Goal: Task Accomplishment & Management: Complete application form

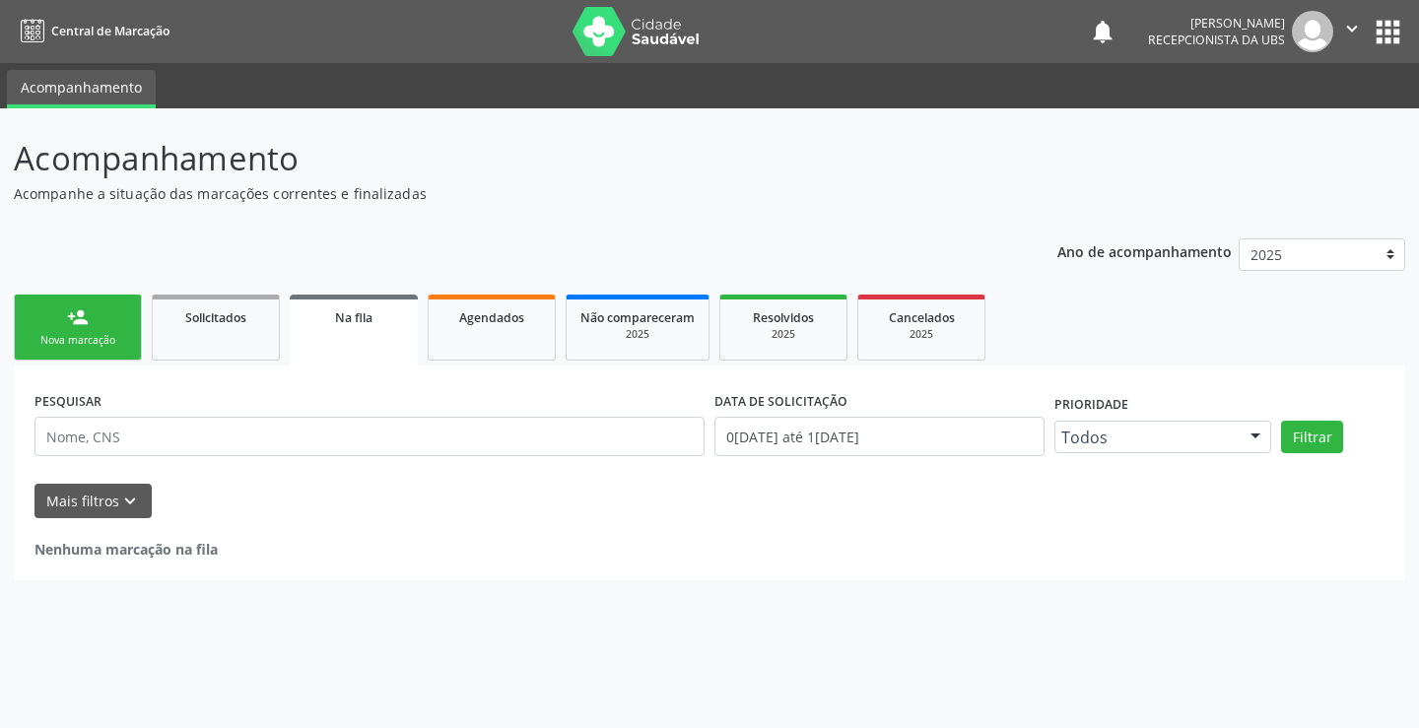
click at [96, 333] on div "Nova marcação" at bounding box center [78, 340] width 99 height 15
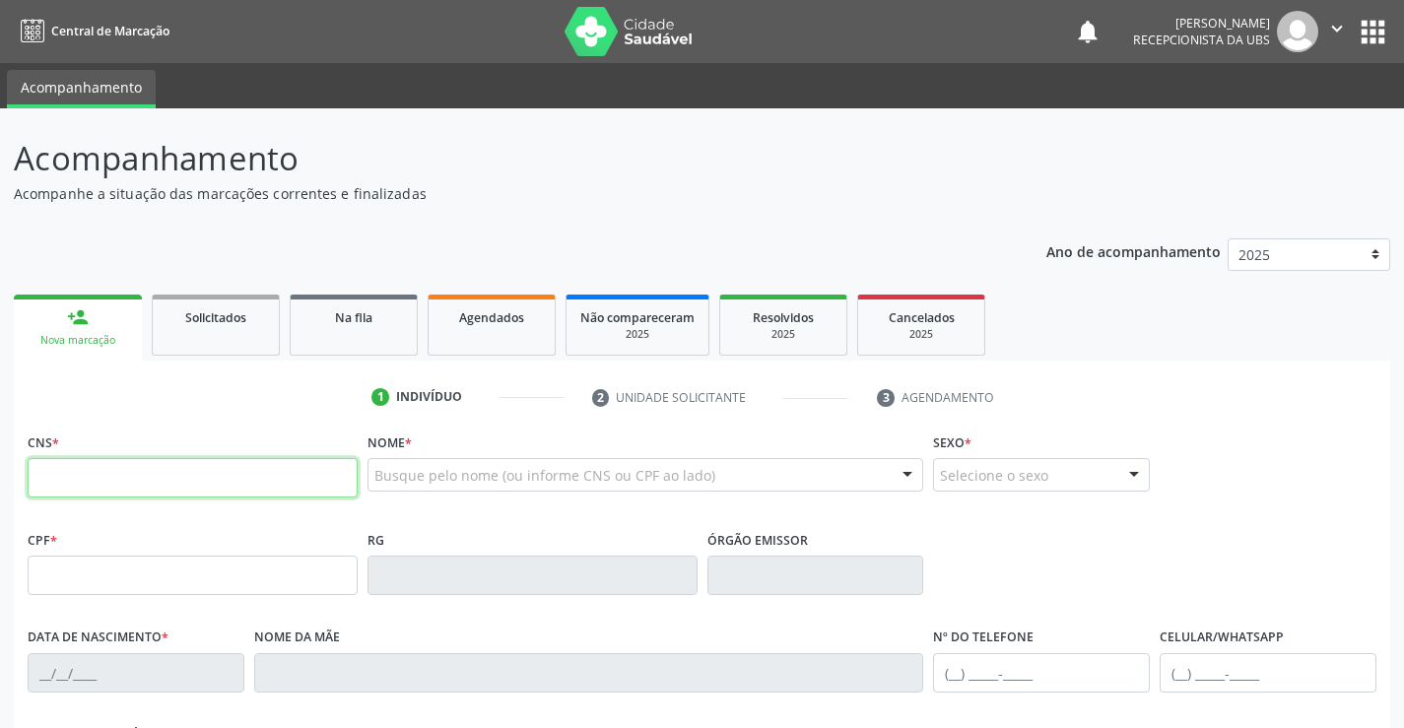
click at [155, 480] on input "text" at bounding box center [193, 477] width 330 height 39
type input "700 6059 7528 9865"
type input "748.231.914-04"
type input "05[DATE]"
type input "[PERSON_NAME]"
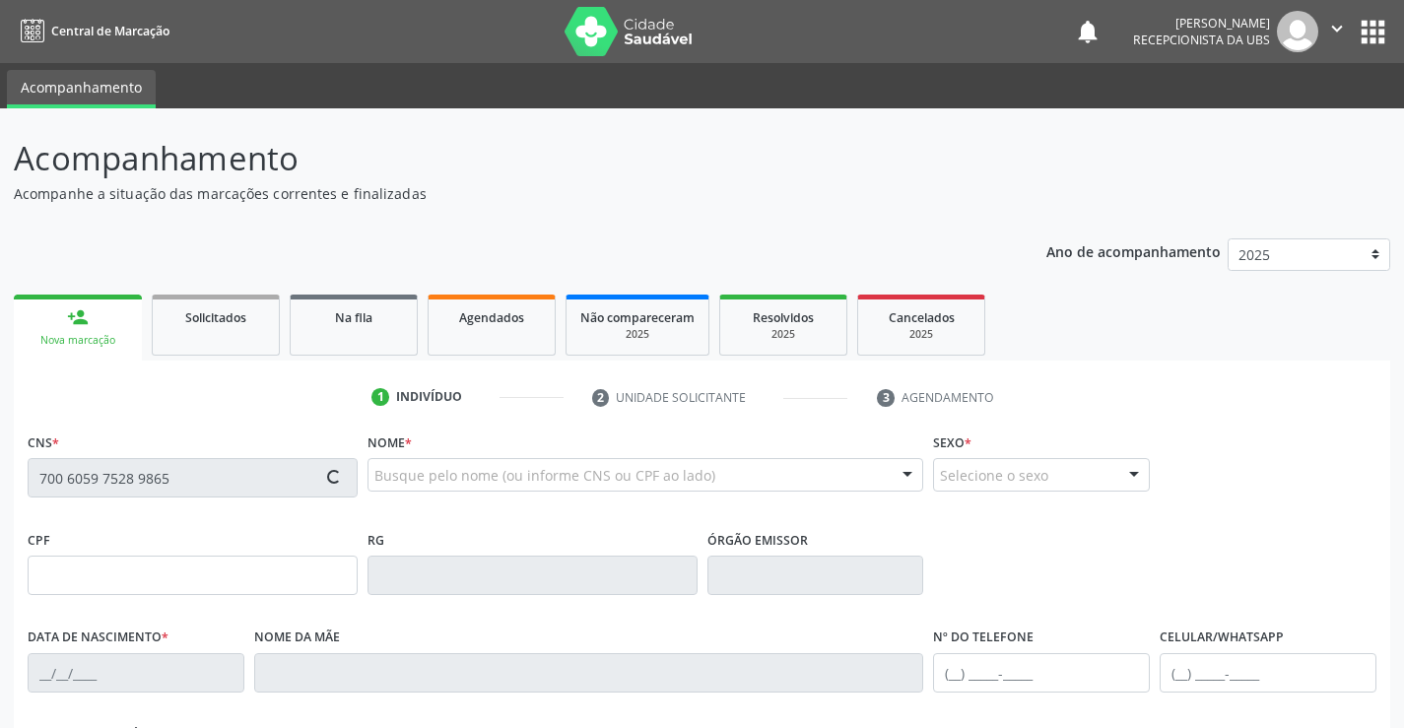
type input "[PHONE_NUMBER]"
type input "206"
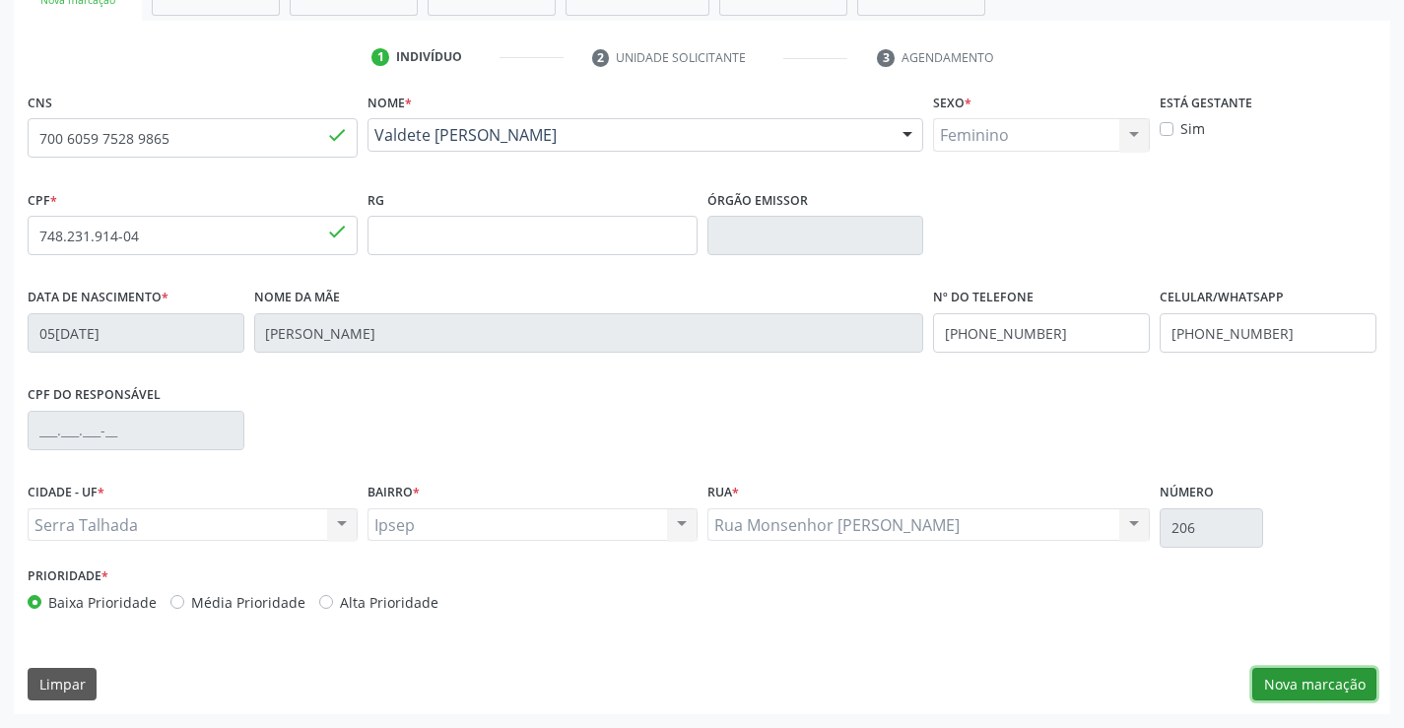
click at [1303, 686] on button "Nova marcação" at bounding box center [1314, 685] width 124 height 34
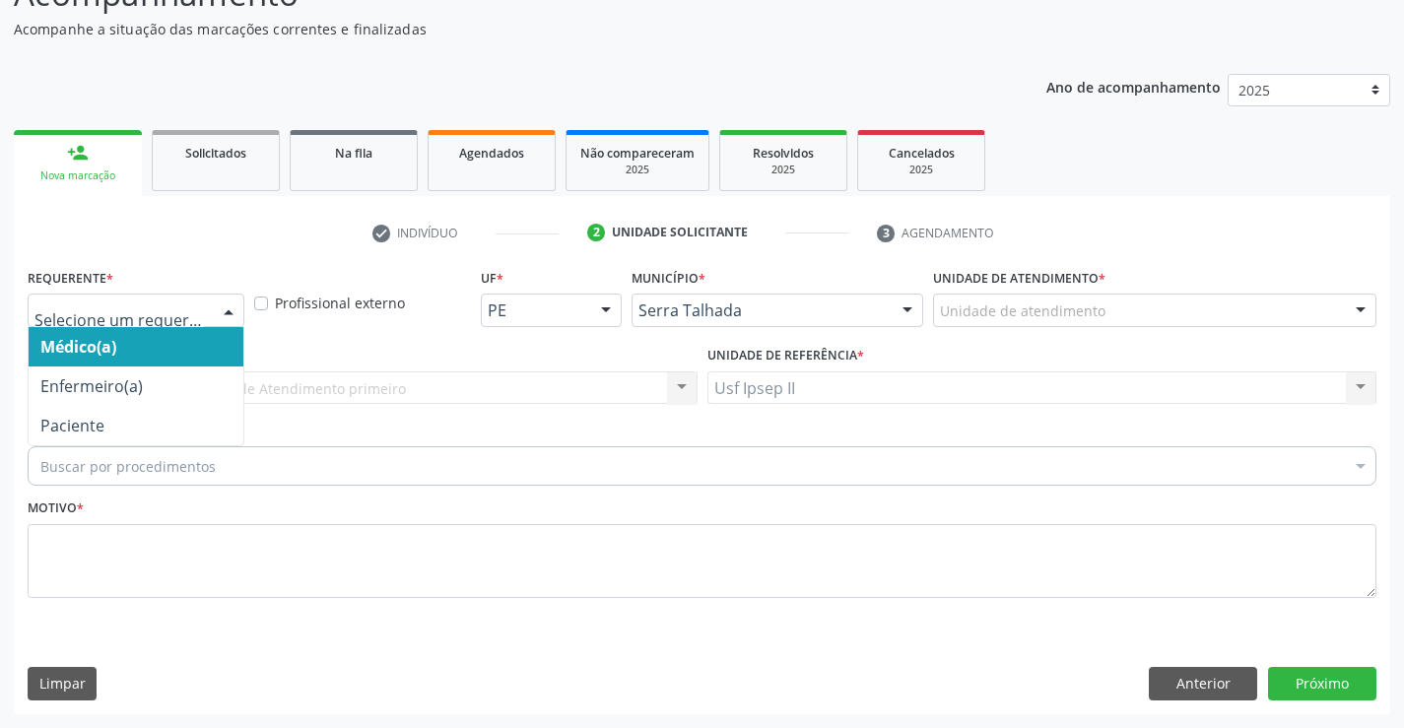
click at [234, 309] on div at bounding box center [229, 312] width 30 height 34
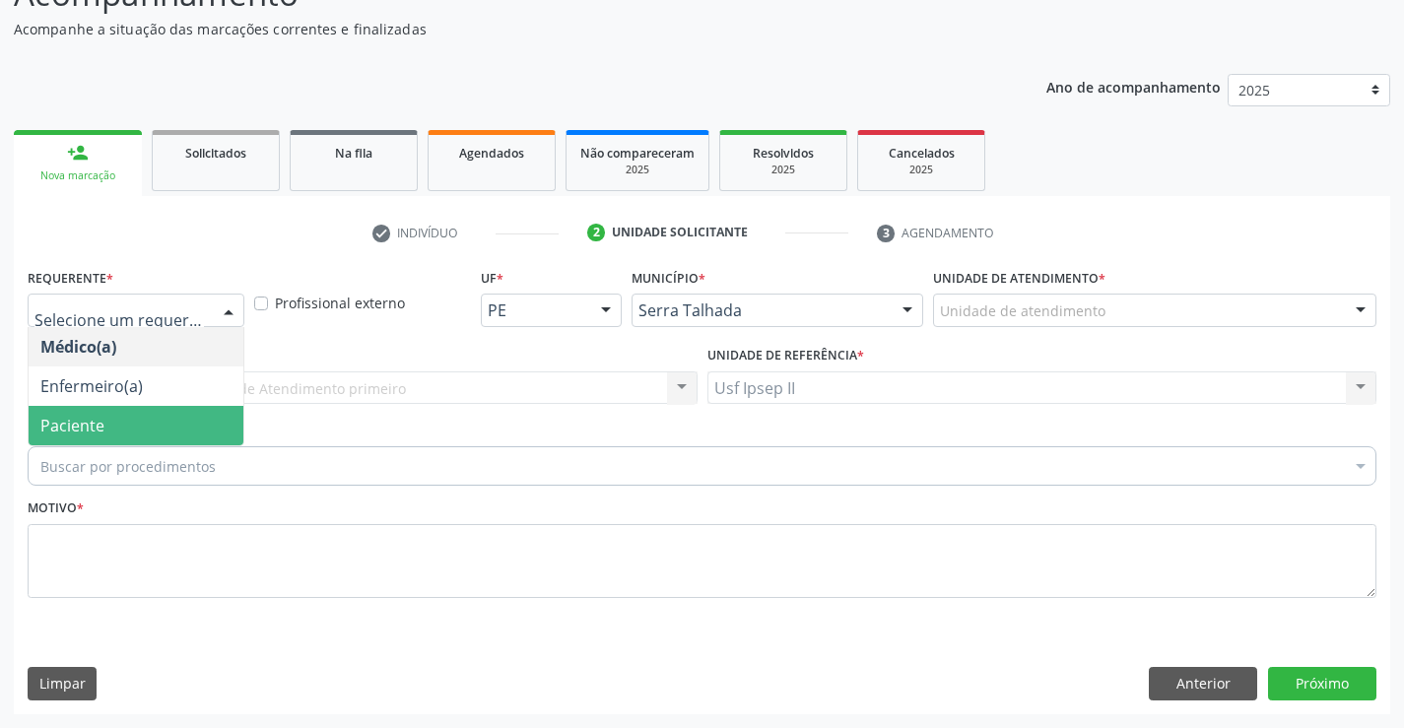
click at [151, 439] on span "Paciente" at bounding box center [136, 425] width 215 height 39
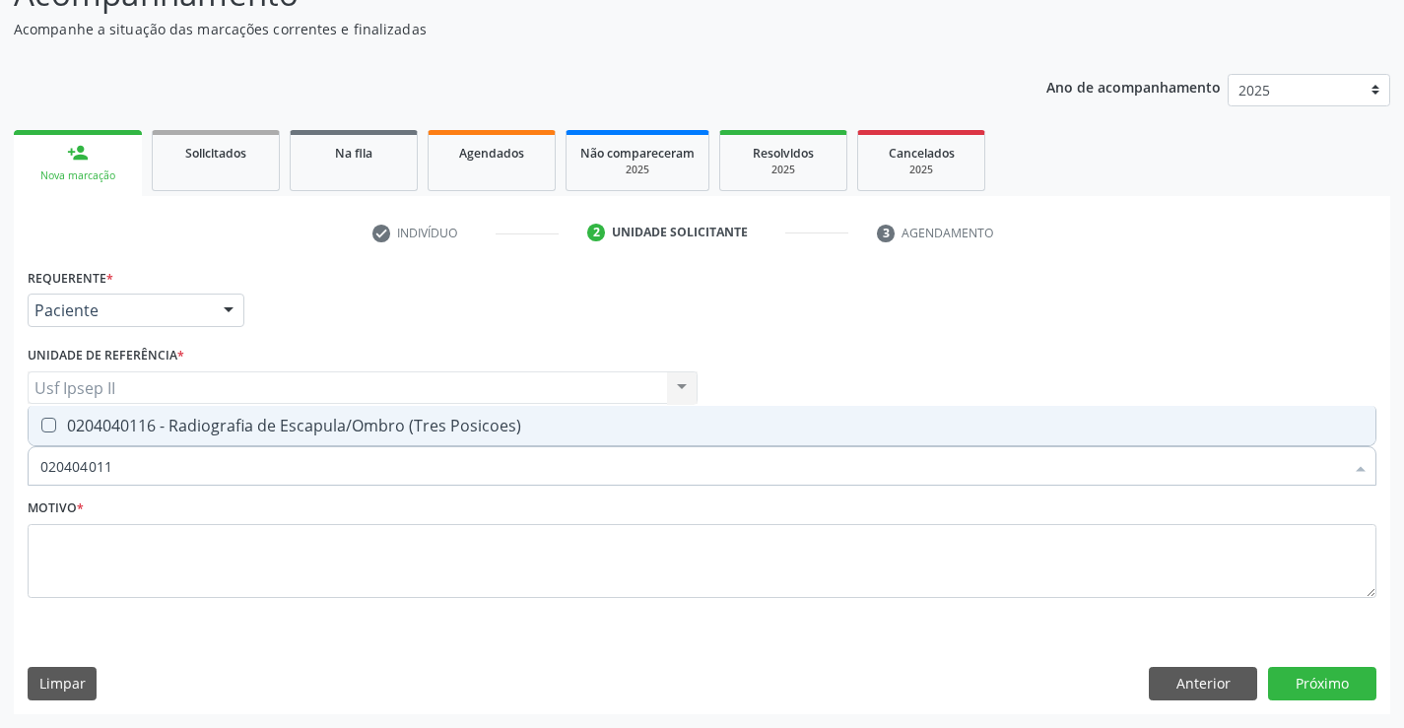
type input "0204040116"
click at [216, 434] on div "0204040116 - Radiografia de Escapula/Ombro (Tres Posicoes)" at bounding box center [701, 426] width 1323 height 16
checkbox Posicoes\) "true"
click at [129, 530] on textarea at bounding box center [702, 561] width 1349 height 75
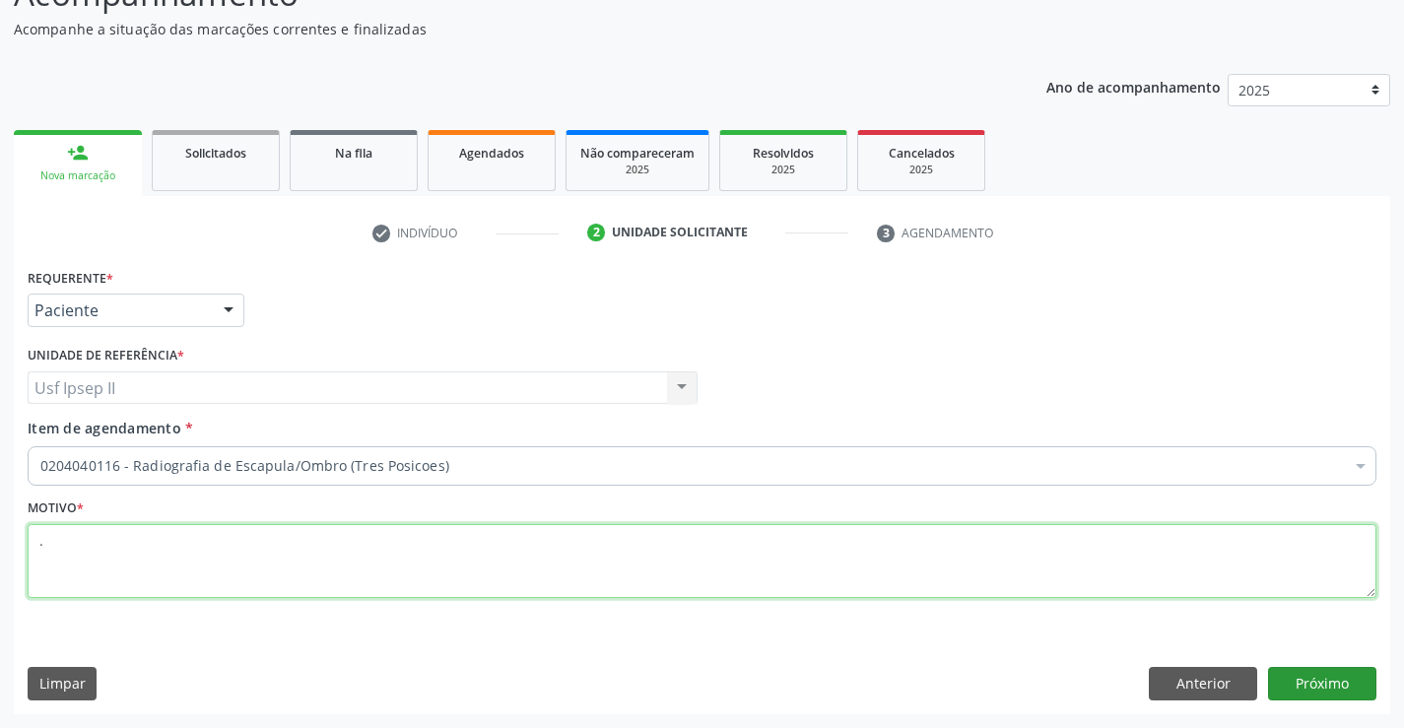
type textarea "."
click at [1370, 679] on button "Próximo" at bounding box center [1322, 684] width 108 height 34
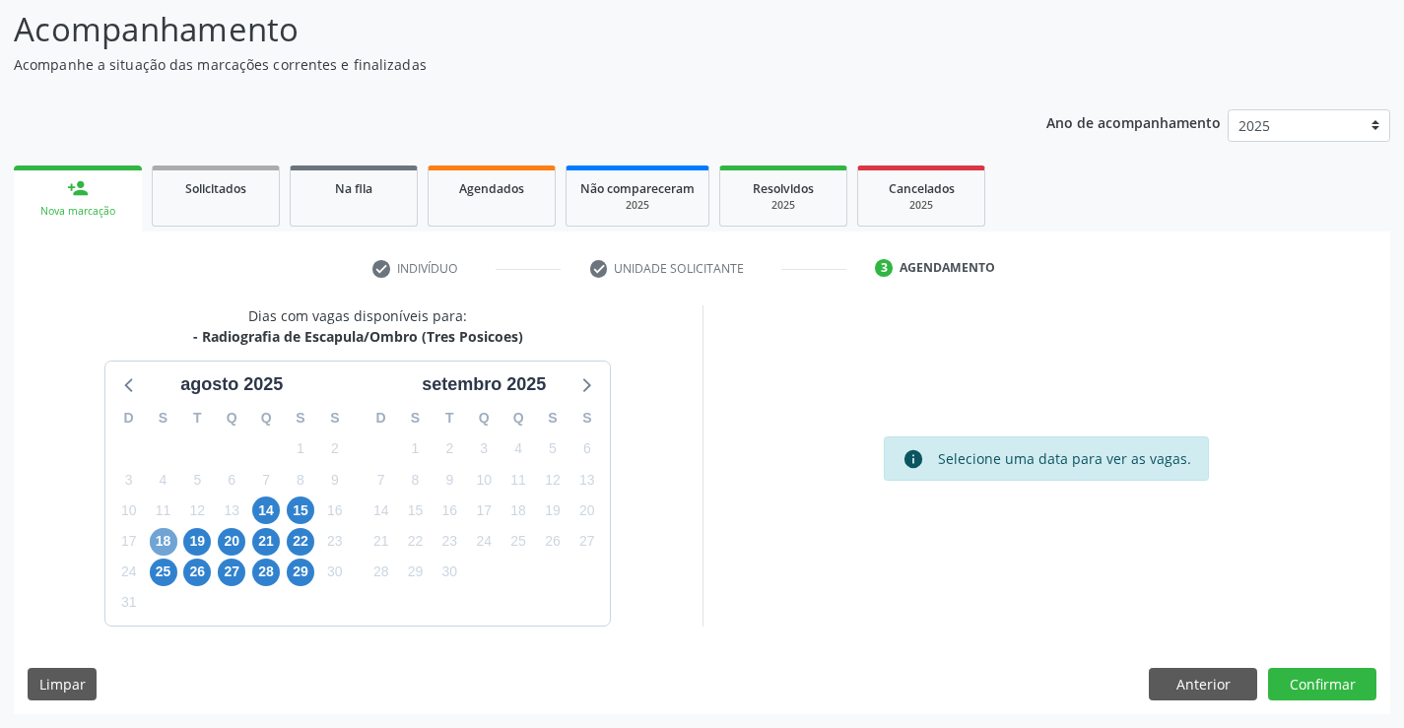
click at [160, 535] on span "18" at bounding box center [164, 542] width 28 height 28
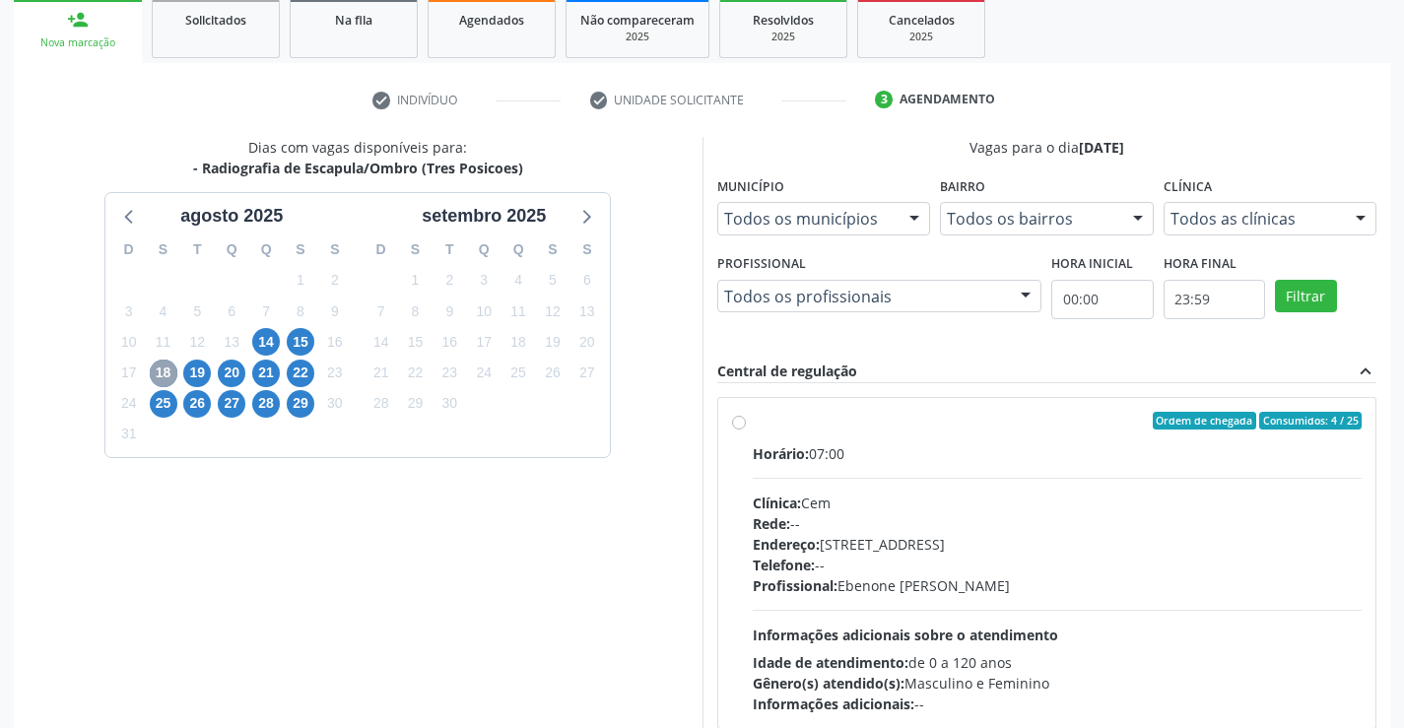
scroll to position [326, 0]
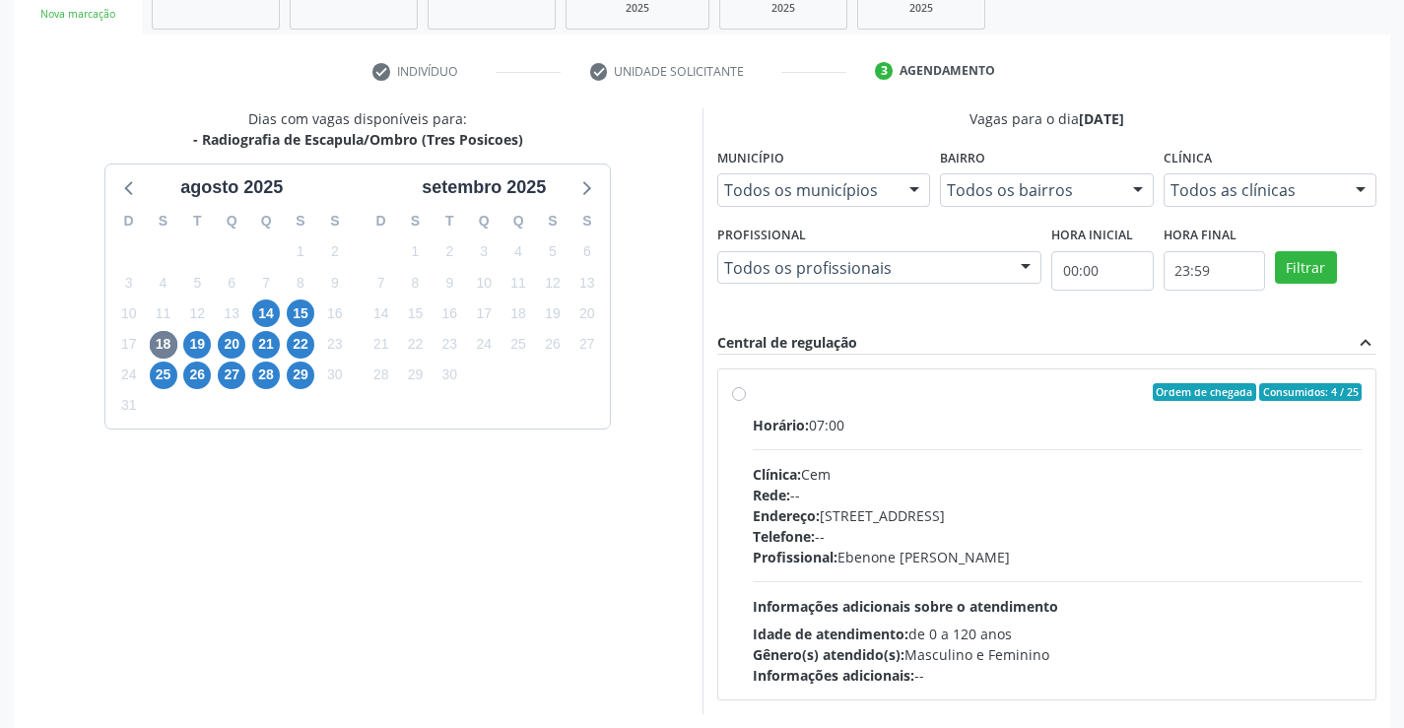
click at [753, 400] on label "Ordem de chegada Consumidos: 4 / 25 Horário: 07:00 Clínica: Cem Rede: -- Endere…" at bounding box center [1058, 534] width 610 height 303
click at [740, 400] on input "Ordem de chegada Consumidos: 4 / 25 Horário: 07:00 Clínica: Cem Rede: -- Endere…" at bounding box center [739, 392] width 14 height 18
radio input "true"
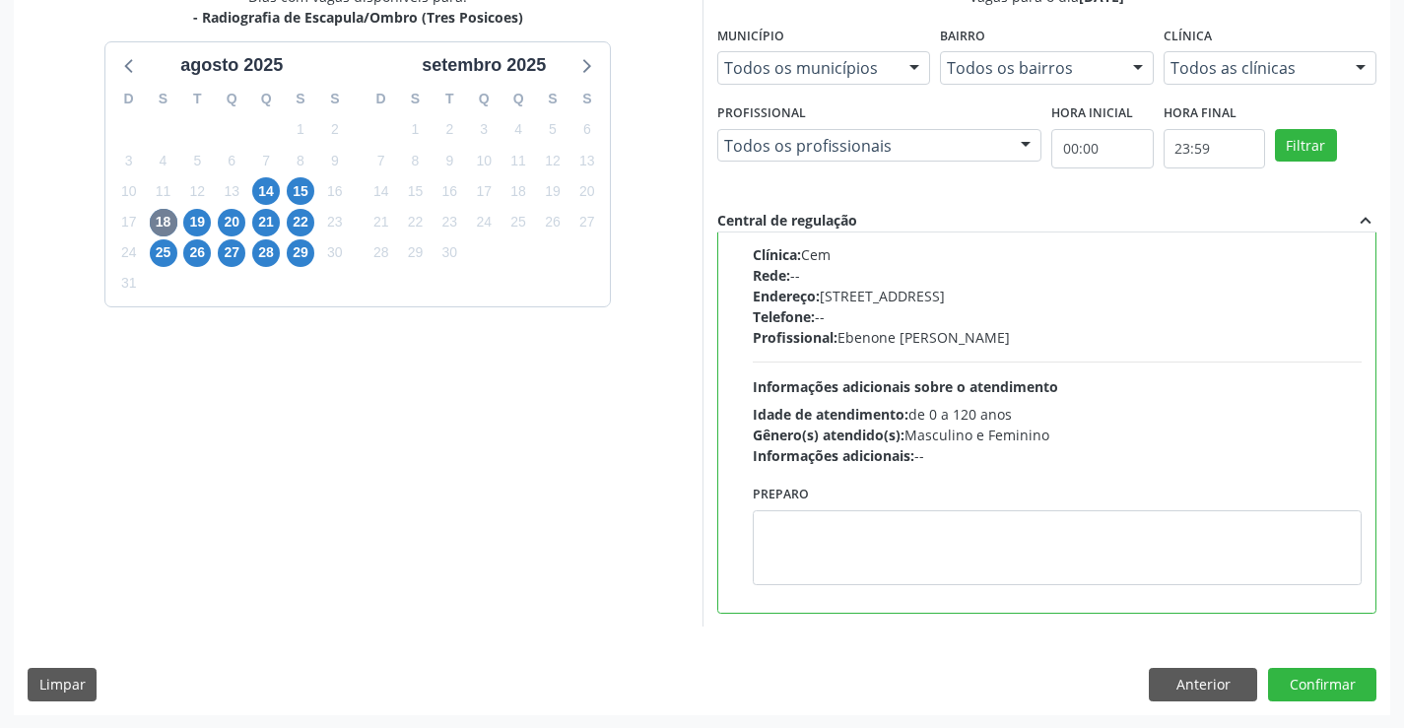
scroll to position [449, 0]
click at [1352, 699] on button "Confirmar" at bounding box center [1322, 684] width 108 height 34
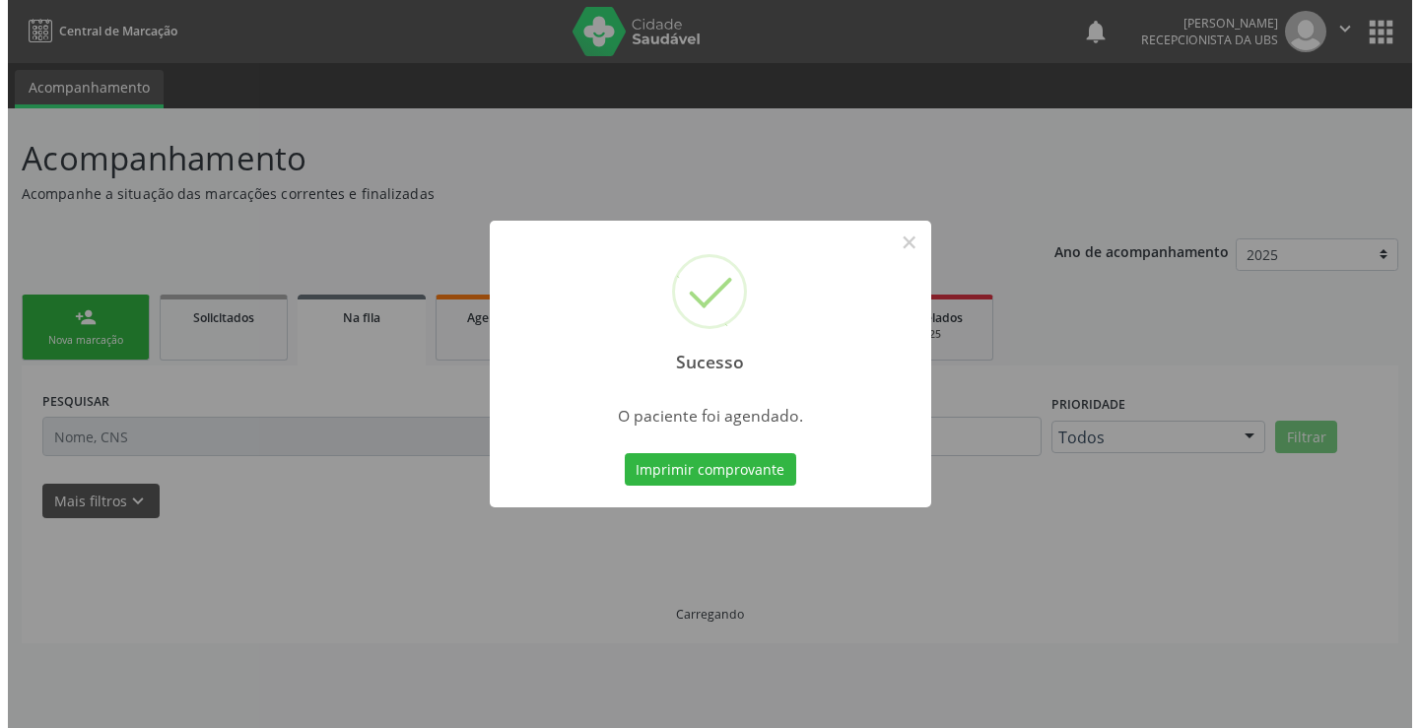
scroll to position [0, 0]
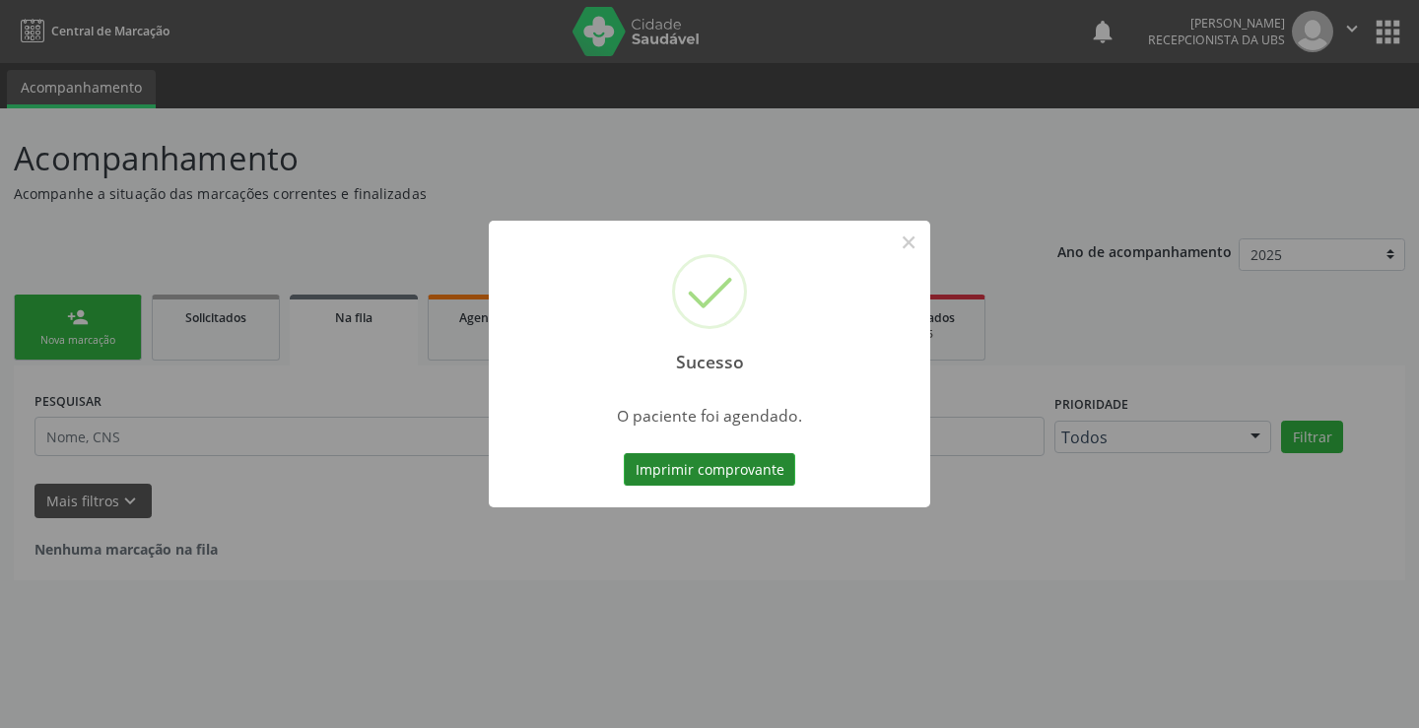
click at [772, 466] on button "Imprimir comprovante" at bounding box center [709, 470] width 171 height 34
